Goal: Information Seeking & Learning: Understand process/instructions

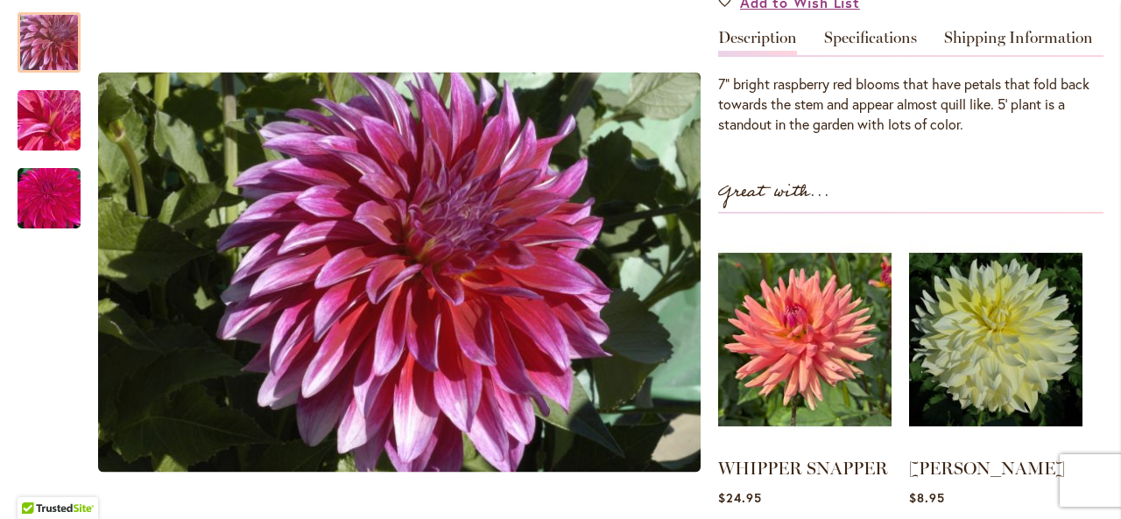
scroll to position [455, 0]
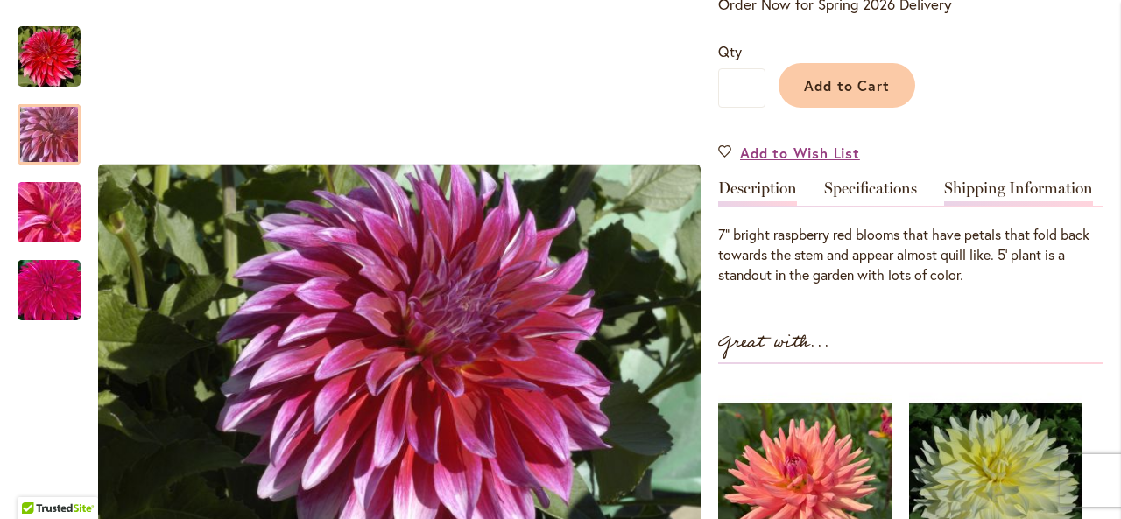
click at [1049, 193] on link "Shipping Information" at bounding box center [1018, 192] width 149 height 25
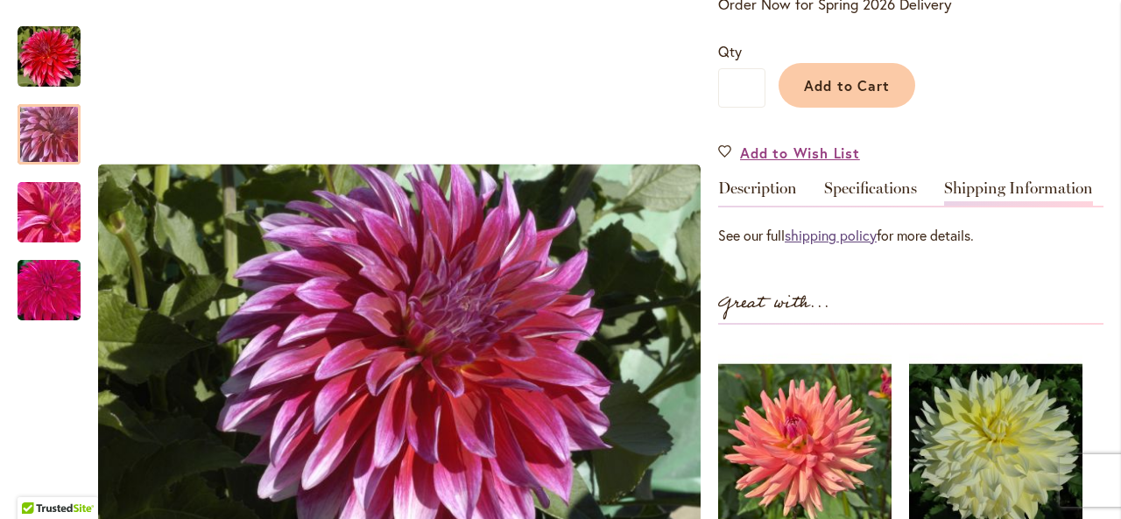
click at [838, 227] on link "shipping policy" at bounding box center [830, 235] width 92 height 18
